Goal: Register for event/course

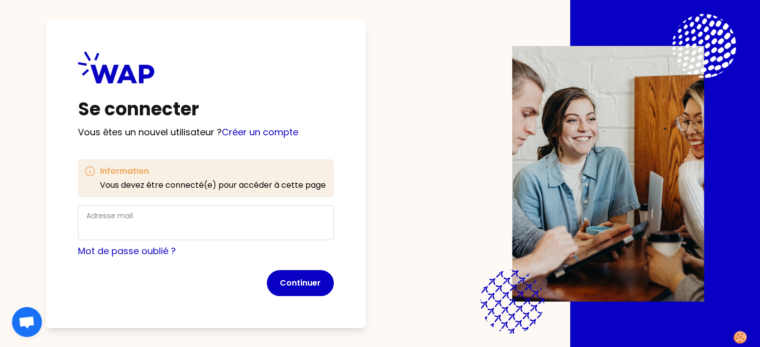
click at [133, 212] on label "Adresse mail" at bounding box center [109, 216] width 46 height 10
click at [137, 222] on input "Adresse mail" at bounding box center [205, 229] width 239 height 14
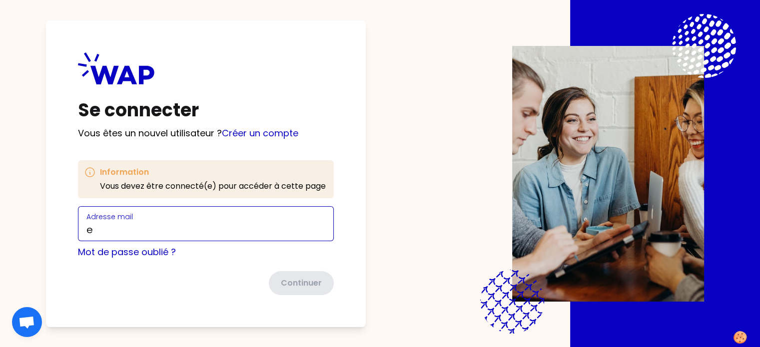
type input "[PERSON_NAME][EMAIL_ADDRESS][DOMAIN_NAME]"
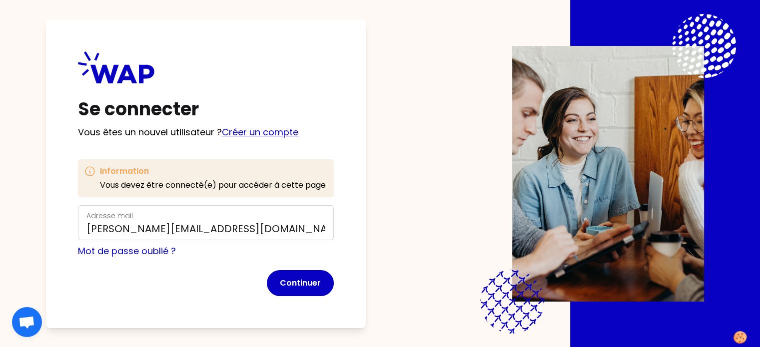
click at [258, 132] on link "Créer un compte" at bounding box center [260, 132] width 76 height 12
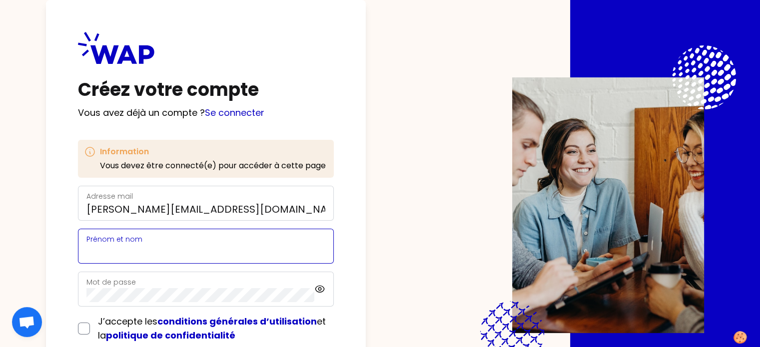
click at [187, 250] on input "Prénom et nom" at bounding box center [205, 252] width 239 height 14
type input "[PERSON_NAME]"
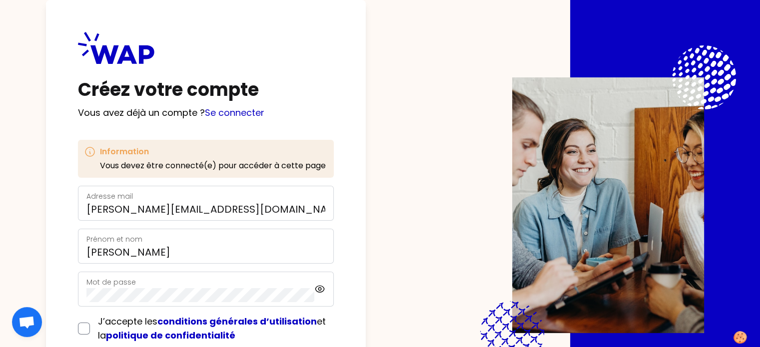
click at [151, 279] on div "Mot de passe" at bounding box center [200, 289] width 228 height 26
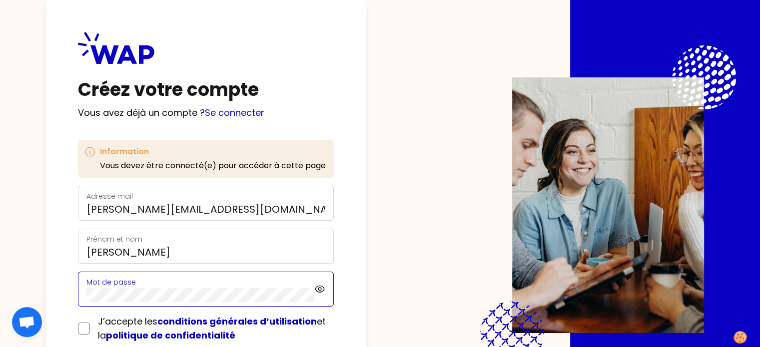
scroll to position [77, 0]
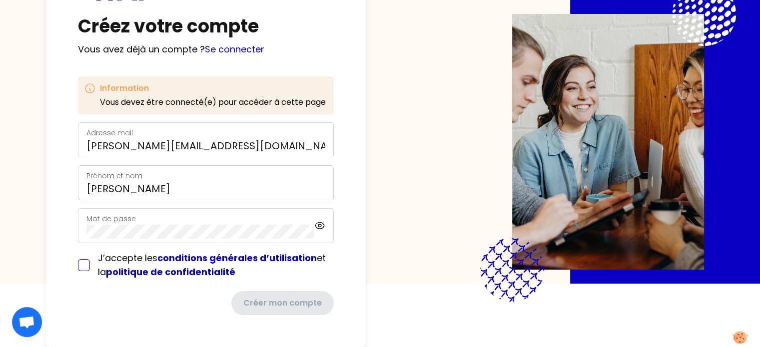
click at [100, 249] on form "Adresse mail [PERSON_NAME][EMAIL_ADDRESS][DOMAIN_NAME] [PERSON_NAME] et nom [PE…" at bounding box center [206, 218] width 256 height 193
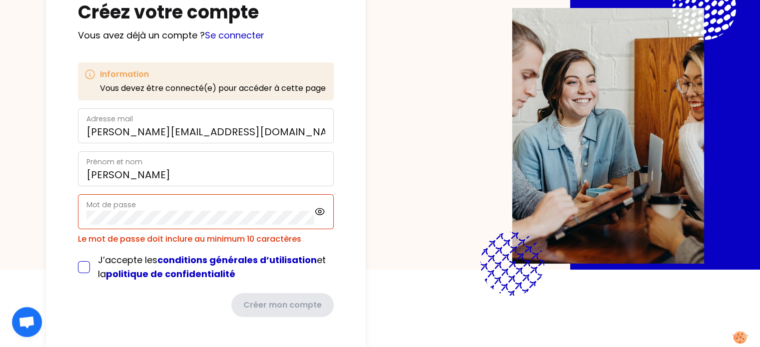
click at [90, 269] on input "checkbox" at bounding box center [84, 267] width 12 height 12
checkbox input "true"
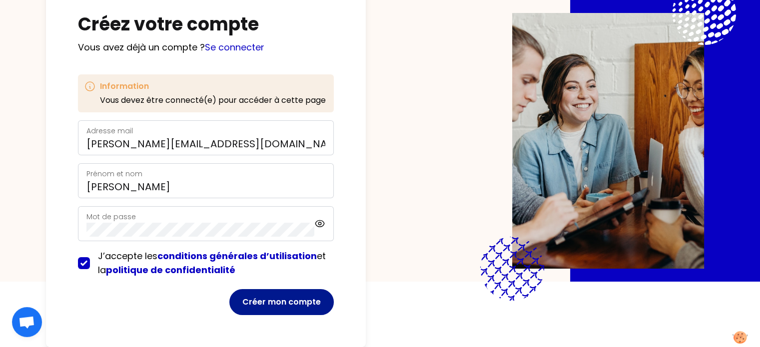
click at [300, 296] on button "Créer mon compte" at bounding box center [281, 302] width 104 height 26
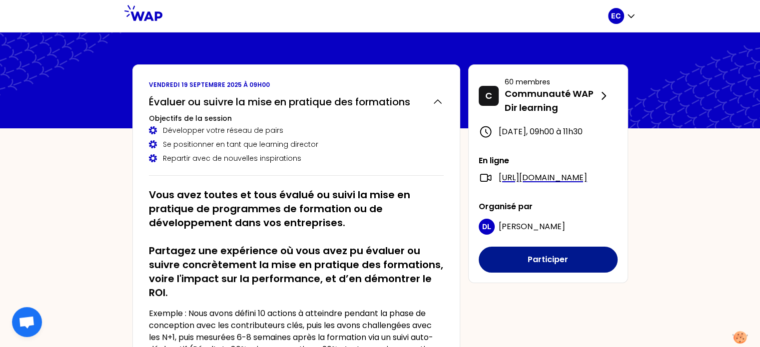
click at [533, 273] on button "Participer" at bounding box center [548, 260] width 139 height 26
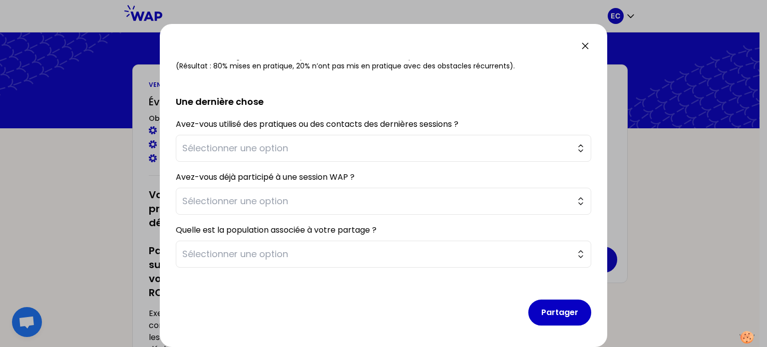
scroll to position [165, 0]
click at [387, 246] on span "Sélectionner une option" at bounding box center [376, 253] width 389 height 14
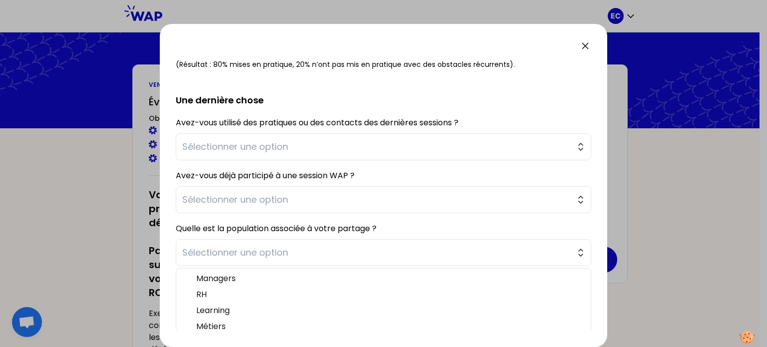
scroll to position [144, 0]
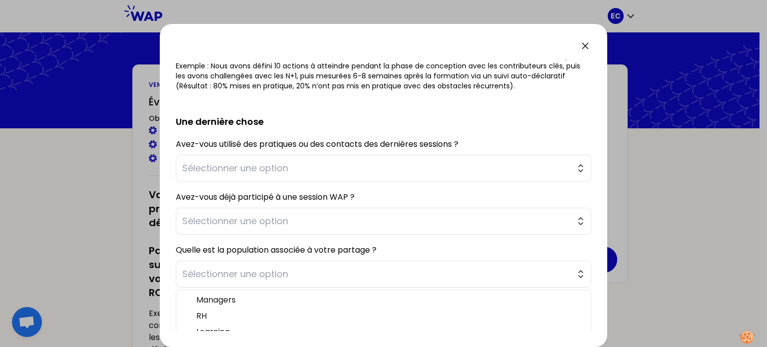
click at [406, 216] on span "Sélectionner une option" at bounding box center [376, 221] width 389 height 14
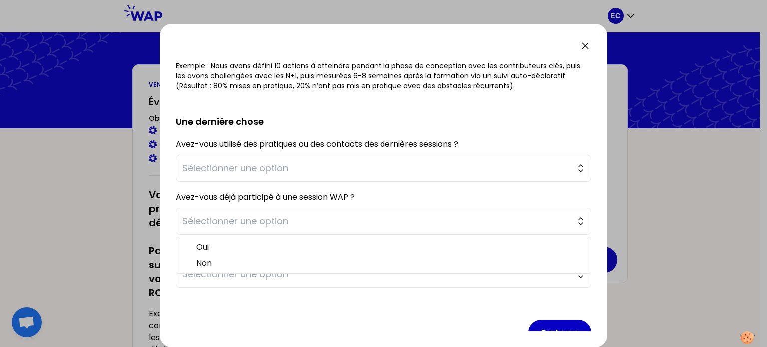
click at [91, 222] on div at bounding box center [383, 173] width 767 height 347
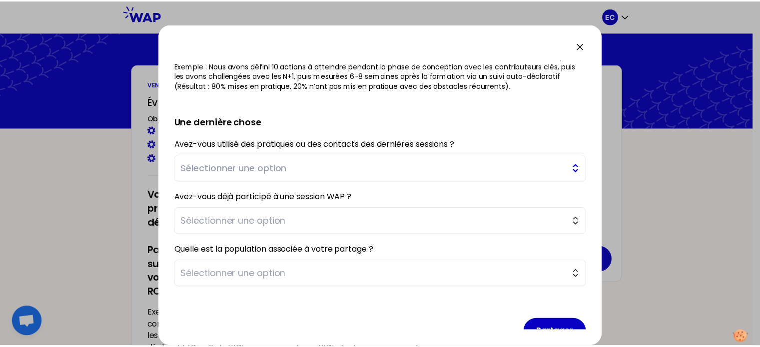
scroll to position [0, 0]
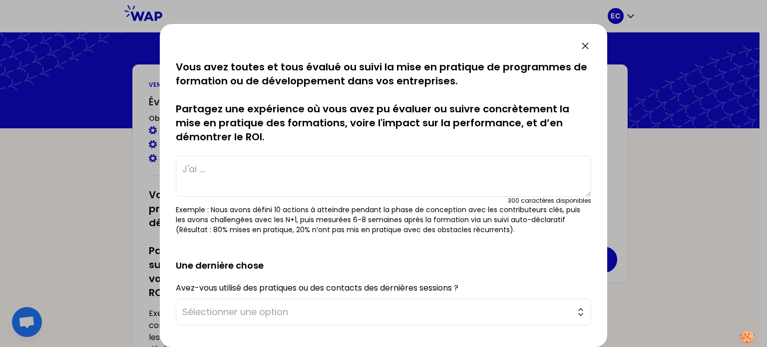
click at [590, 46] on icon at bounding box center [586, 46] width 12 height 12
